Goal: Information Seeking & Learning: Learn about a topic

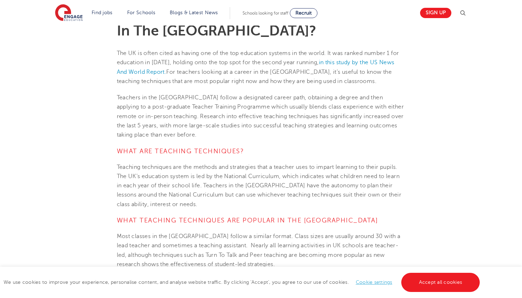
scroll to position [216, 0]
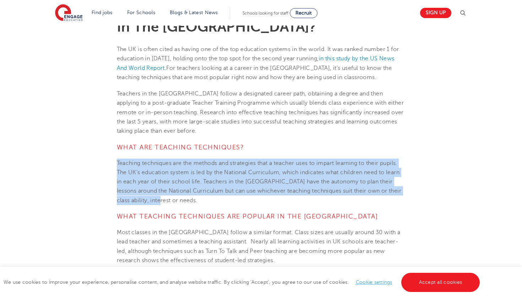
drag, startPoint x: 114, startPoint y: 158, endPoint x: 177, endPoint y: 198, distance: 74.5
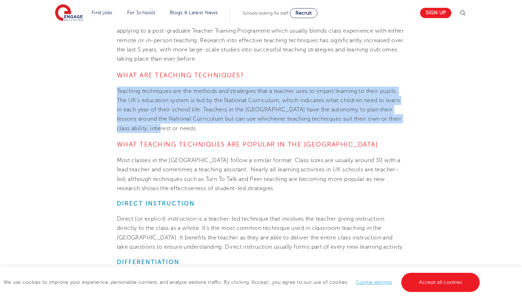
scroll to position [289, 0]
click at [185, 101] on span "Teaching techniques are the methods and strategies that a teacher uses to impar…" at bounding box center [259, 109] width 285 height 44
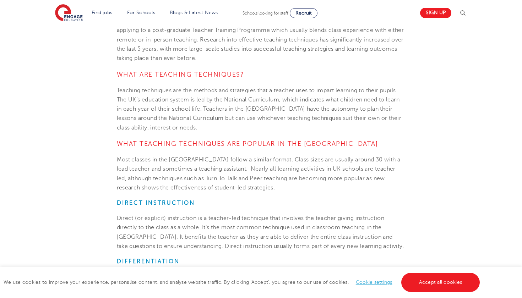
drag, startPoint x: 116, startPoint y: 89, endPoint x: 132, endPoint y: 89, distance: 15.6
click at [124, 89] on section "[DATE] Teaching Techniques: How Do They Do It In The [GEOGRAPHIC_DATA]? The UK …" at bounding box center [261, 293] width 431 height 773
click at [169, 92] on span "Teaching techniques are the methods and strategies that a teacher uses to impar…" at bounding box center [259, 109] width 285 height 44
drag, startPoint x: 174, startPoint y: 89, endPoint x: 243, endPoint y: 92, distance: 68.9
click at [243, 92] on span "Teaching techniques are the methods and strategies that a teacher uses to impar…" at bounding box center [259, 109] width 285 height 44
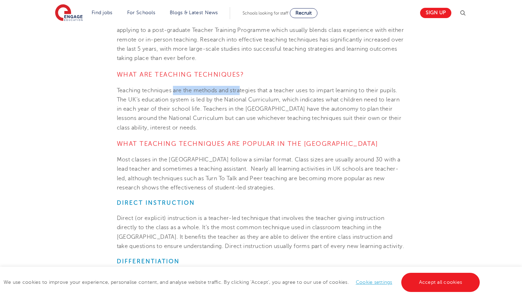
click at [268, 100] on span "Teaching techniques are the methods and strategies that a teacher uses to impar…" at bounding box center [259, 109] width 285 height 44
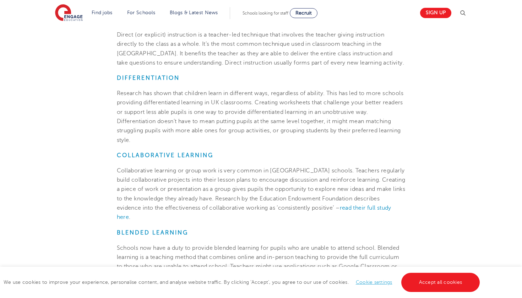
scroll to position [472, 0]
drag, startPoint x: 115, startPoint y: 150, endPoint x: 231, endPoint y: 152, distance: 116.4
click at [231, 152] on section "[DATE] Teaching Techniques: How Do They Do It In The [GEOGRAPHIC_DATA]? The UK …" at bounding box center [261, 110] width 431 height 773
click at [219, 154] on h6 "COLLABORATIVE LEARNING" at bounding box center [261, 155] width 289 height 7
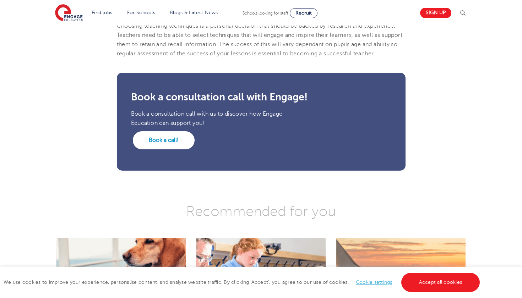
scroll to position [783, 0]
